Goal: Task Accomplishment & Management: Use online tool/utility

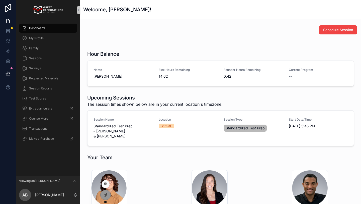
click at [105, 182] on icon at bounding box center [106, 184] width 4 height 4
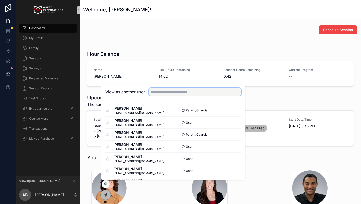
click at [178, 90] on input "text" at bounding box center [195, 92] width 92 height 8
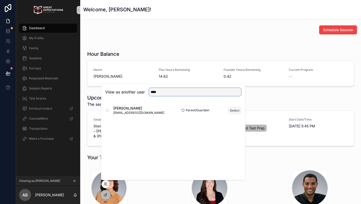
type input "****"
click at [232, 110] on button "Select" at bounding box center [234, 110] width 13 height 7
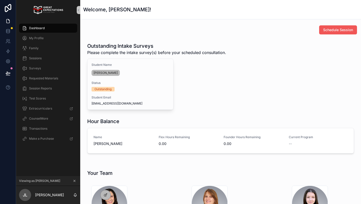
click at [321, 29] on button "Schedule Session" at bounding box center [338, 29] width 38 height 9
click at [107, 184] on icon at bounding box center [106, 184] width 4 height 4
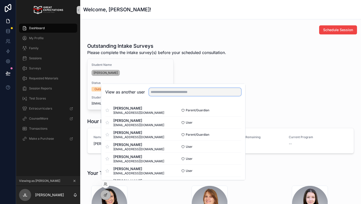
click at [164, 93] on input "text" at bounding box center [195, 92] width 92 height 8
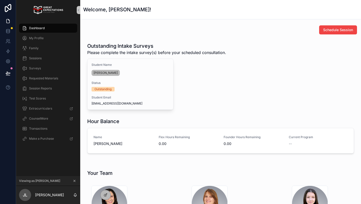
click at [75, 180] on icon "scrollable content" at bounding box center [75, 181] width 4 height 4
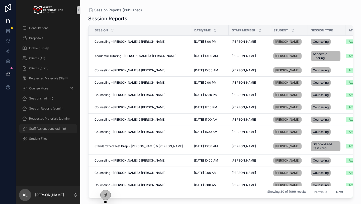
click at [43, 127] on span "Staff Assignations (admin)" at bounding box center [47, 128] width 37 height 4
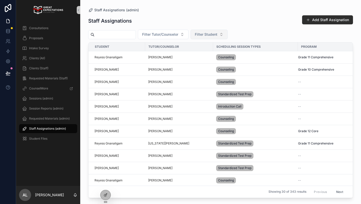
click at [205, 36] on span "Filter Student" at bounding box center [206, 34] width 23 height 5
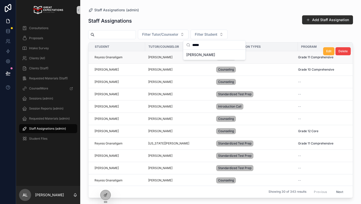
type input "*****"
click at [205, 55] on span "[PERSON_NAME]" at bounding box center [200, 54] width 29 height 5
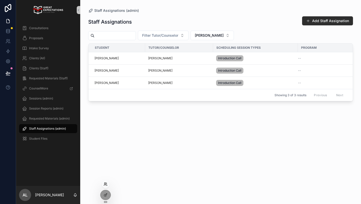
click at [104, 184] on icon at bounding box center [106, 184] width 4 height 4
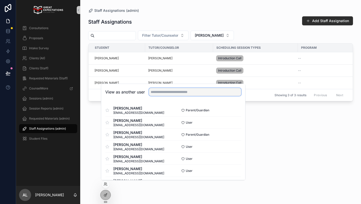
click at [164, 92] on input "text" at bounding box center [195, 92] width 92 height 8
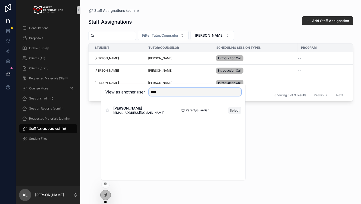
type input "****"
click at [234, 109] on button "Select" at bounding box center [234, 110] width 13 height 7
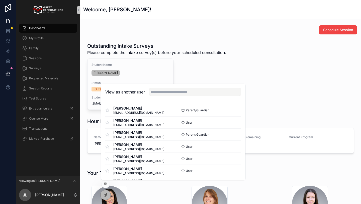
click at [105, 25] on div "Schedule Session" at bounding box center [220, 29] width 279 height 13
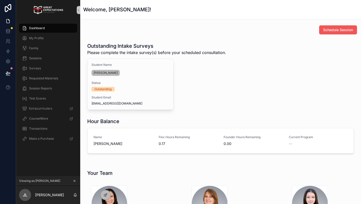
click at [333, 26] on button "Schedule Session" at bounding box center [338, 29] width 38 height 9
click at [326, 23] on div "Schedule Session" at bounding box center [220, 29] width 279 height 13
click at [328, 28] on span "Schedule Session" at bounding box center [338, 29] width 30 height 5
